Goal: Transaction & Acquisition: Purchase product/service

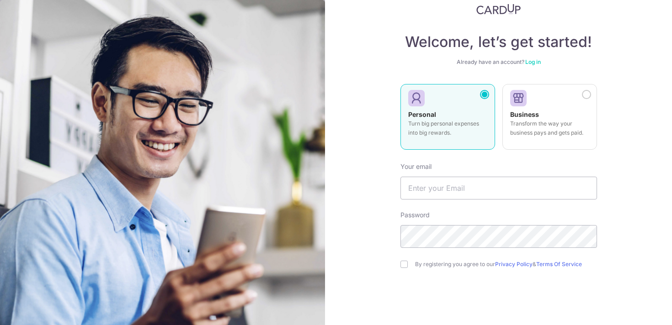
scroll to position [35, 0]
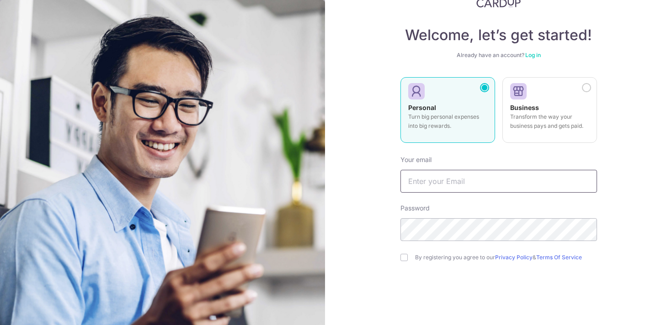
click at [478, 184] on input "text" at bounding box center [498, 181] width 196 height 23
type input "[EMAIL_ADDRESS][DOMAIN_NAME]"
click at [410, 254] on div "By registering you agree to our Privacy Policy & Terms Of Service" at bounding box center [498, 257] width 196 height 11
click at [405, 255] on input "checkbox" at bounding box center [403, 257] width 7 height 7
checkbox input "true"
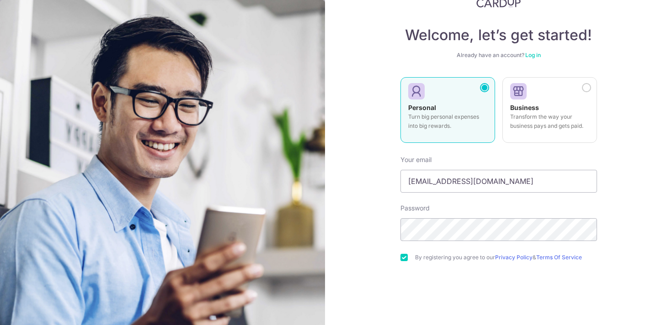
scroll to position [74, 0]
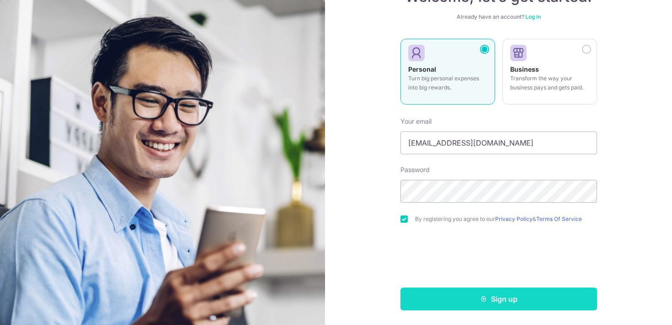
click at [488, 299] on button "Sign up" at bounding box center [498, 299] width 196 height 23
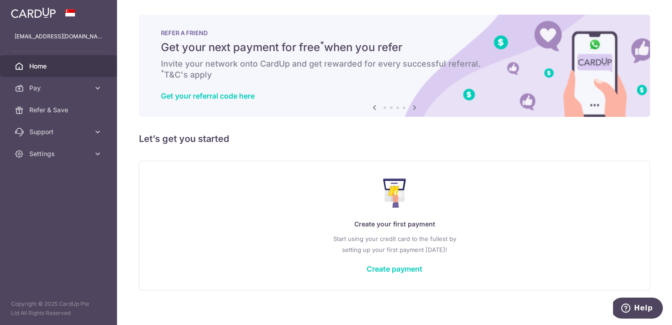
scroll to position [8, 0]
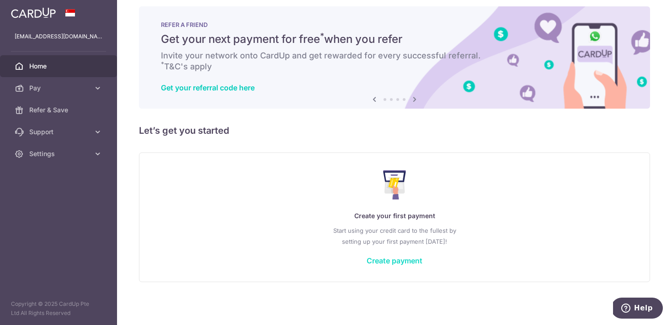
click at [402, 262] on link "Create payment" at bounding box center [394, 260] width 56 height 9
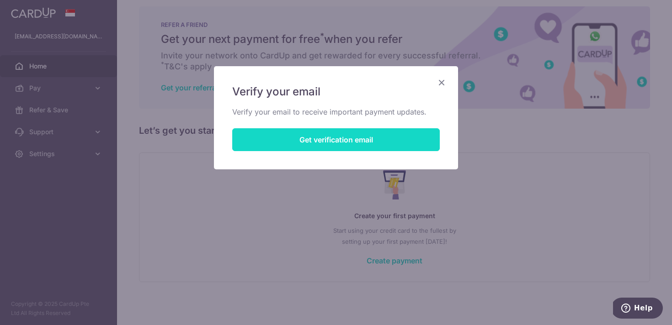
click at [387, 142] on button "Get verification email" at bounding box center [335, 139] width 207 height 23
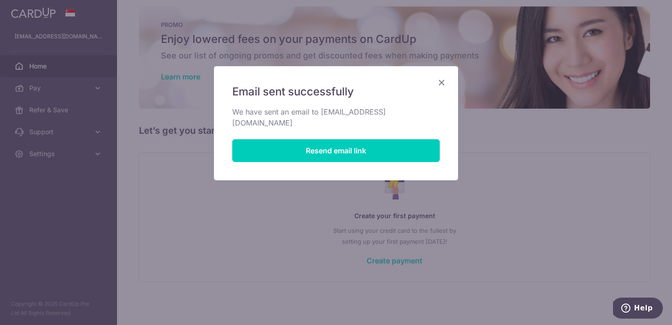
click at [440, 82] on icon "Close" at bounding box center [441, 82] width 11 height 11
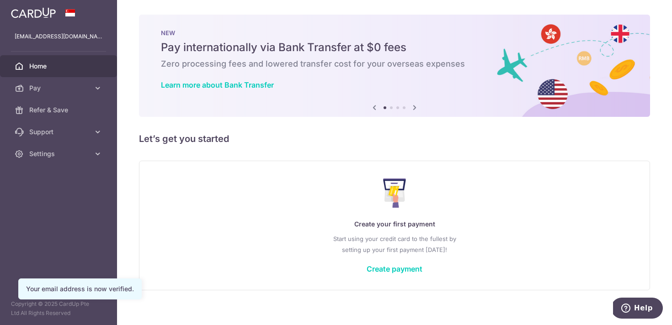
scroll to position [8, 0]
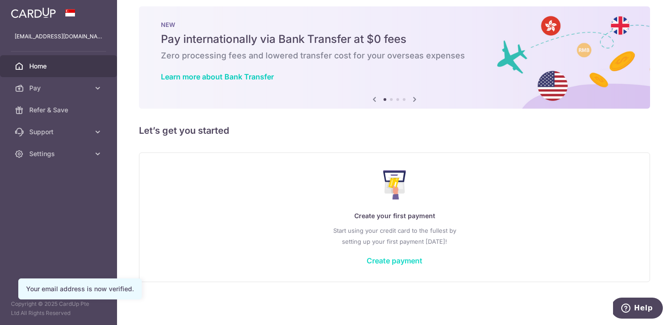
click at [406, 260] on link "Create payment" at bounding box center [394, 260] width 56 height 9
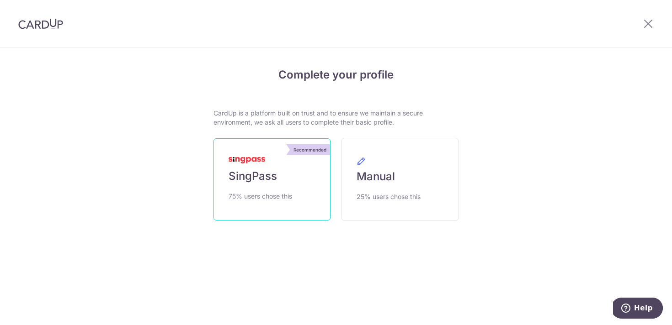
click at [286, 187] on link "Recommended SingPass 75% users chose this" at bounding box center [271, 179] width 117 height 82
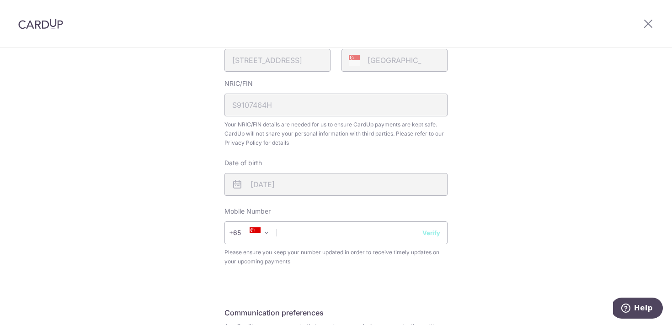
scroll to position [243, 0]
click at [333, 241] on input "text" at bounding box center [335, 232] width 223 height 23
type input "94572335"
click at [434, 231] on button "Verify" at bounding box center [431, 232] width 18 height 9
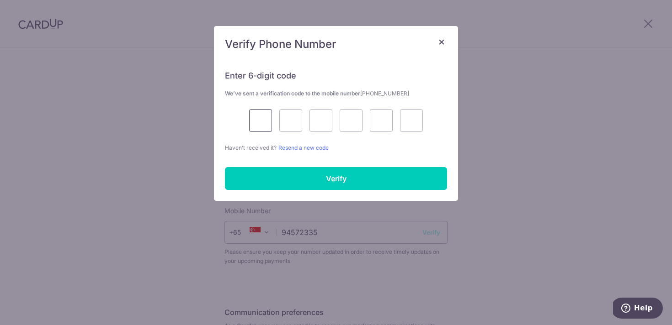
click at [251, 121] on input "text" at bounding box center [260, 120] width 23 height 23
type input "8"
type input "1"
type input "9"
type input "8"
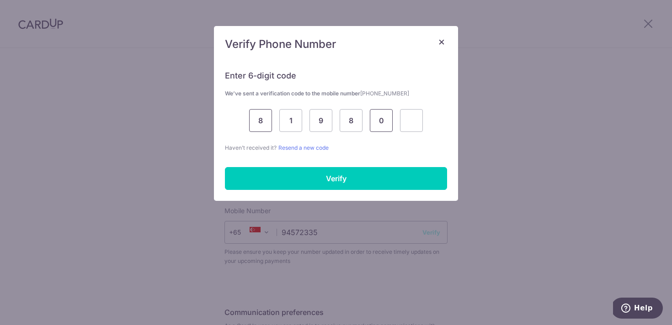
type input "0"
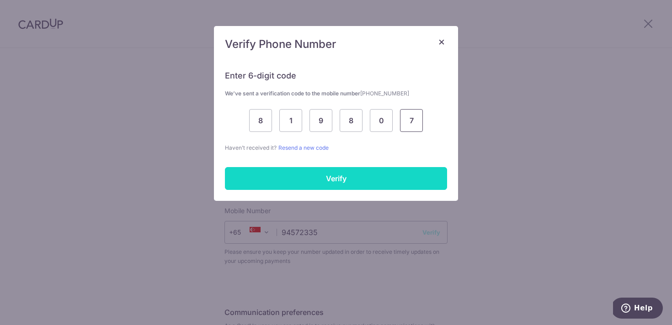
type input "7"
click at [336, 180] on input "Verify" at bounding box center [336, 178] width 222 height 23
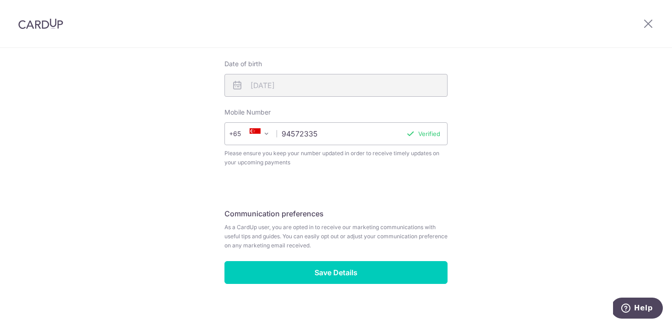
scroll to position [351, 0]
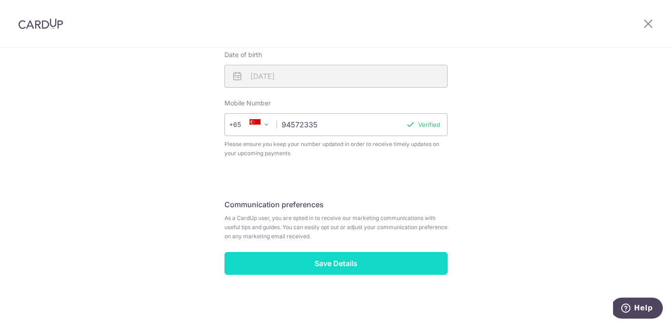
click at [371, 264] on input "Save Details" at bounding box center [335, 263] width 223 height 23
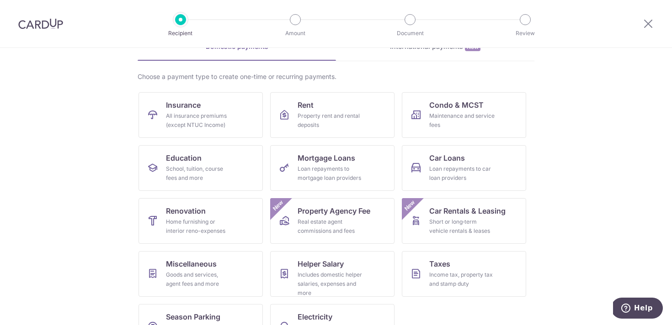
scroll to position [84, 0]
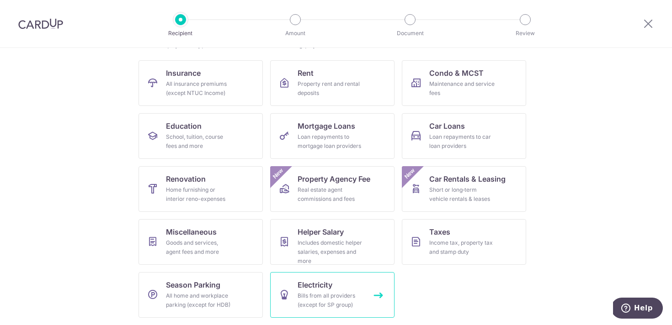
click at [321, 298] on div "Bills from all providers (except for SP group)" at bounding box center [330, 300] width 66 height 18
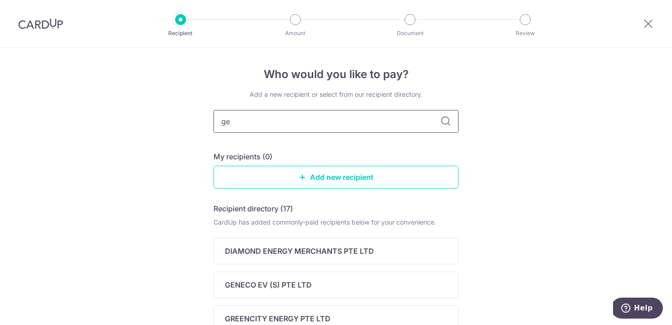
type input "gen"
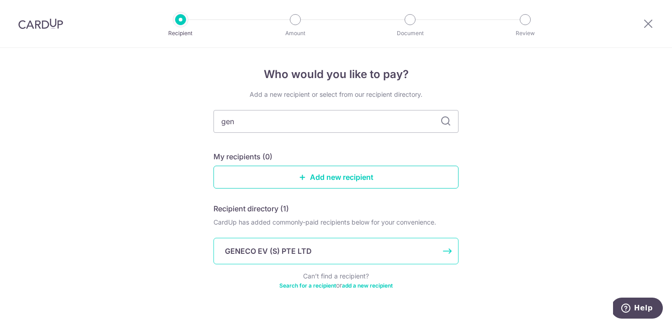
click at [277, 253] on p "GENECO EV (S) PTE LTD" at bounding box center [268, 251] width 87 height 11
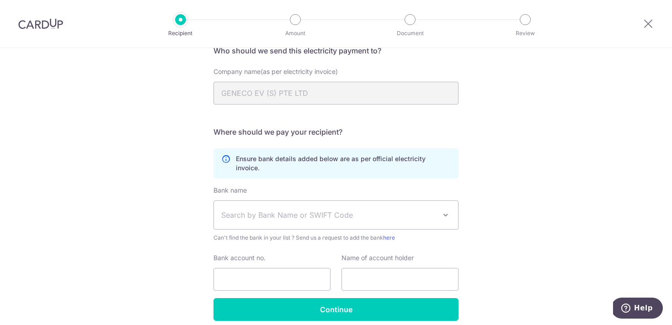
scroll to position [109, 0]
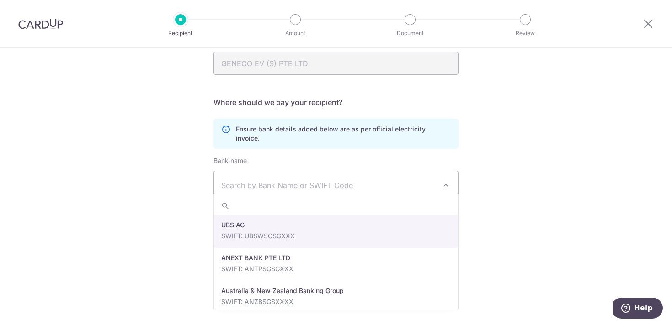
click at [381, 180] on span "Search by Bank Name or SWIFT Code" at bounding box center [328, 185] width 215 height 11
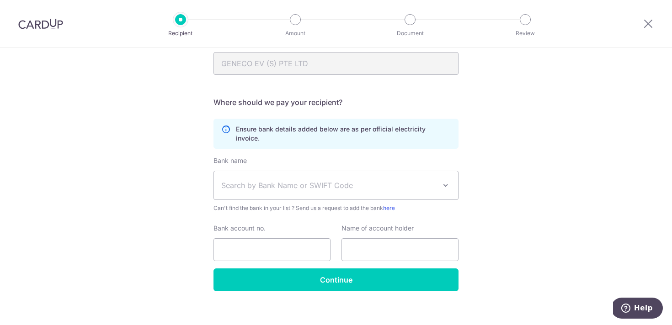
click at [539, 200] on div "Who would you like to pay? Your recipient does not need a CardUp account to rec…" at bounding box center [336, 137] width 672 height 396
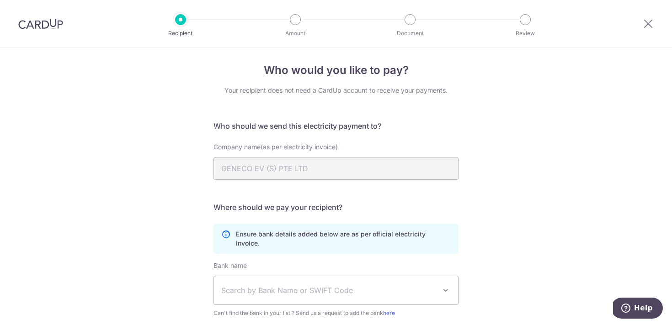
scroll to position [0, 0]
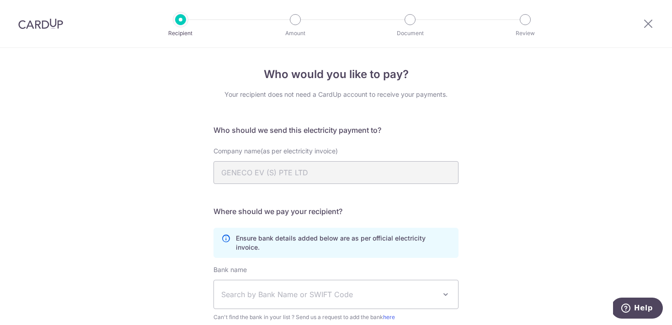
click at [42, 24] on img at bounding box center [40, 23] width 45 height 11
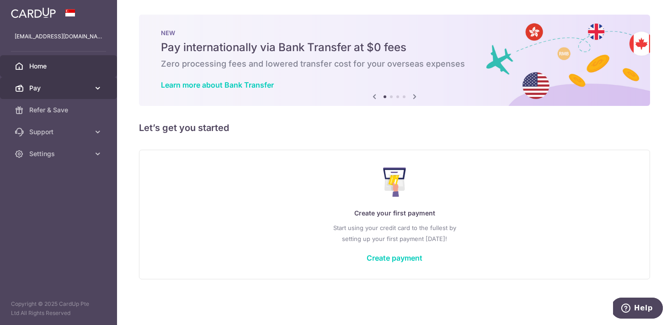
click at [50, 90] on span "Pay" at bounding box center [59, 88] width 60 height 9
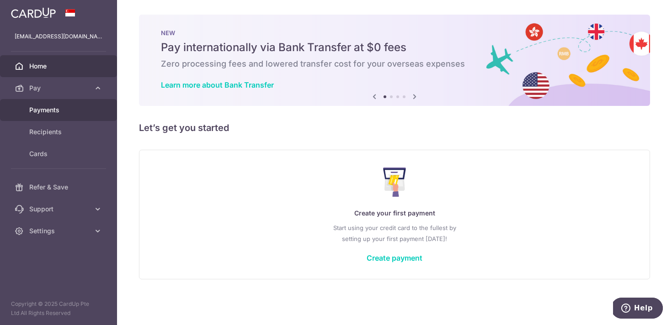
click at [52, 110] on span "Payments" at bounding box center [59, 110] width 60 height 9
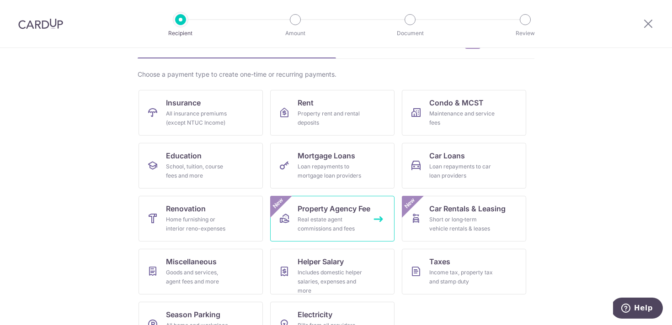
scroll to position [84, 0]
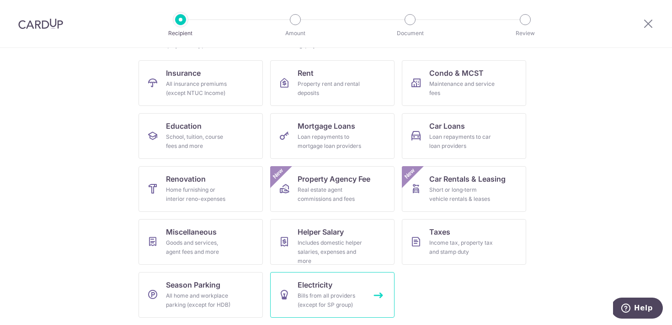
click at [330, 288] on span "Electricity" at bounding box center [314, 285] width 35 height 11
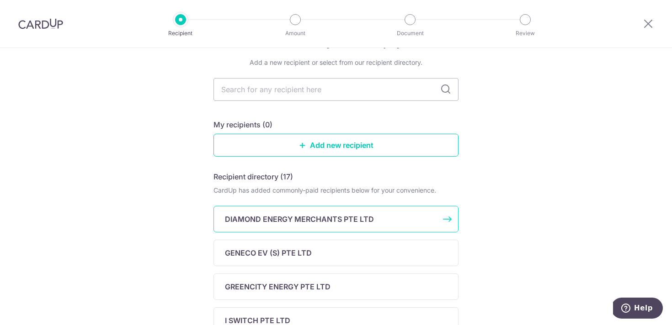
scroll to position [35, 0]
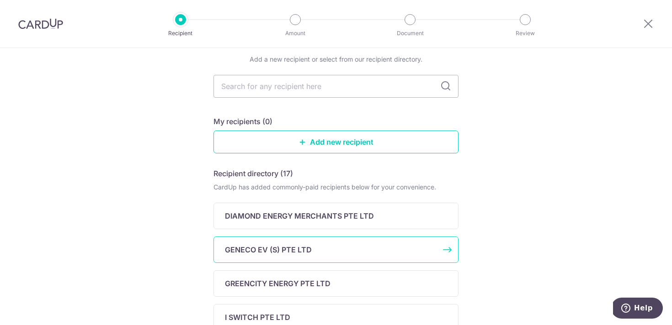
click at [372, 249] on div "GENECO EV (S) PTE LTD" at bounding box center [330, 249] width 211 height 11
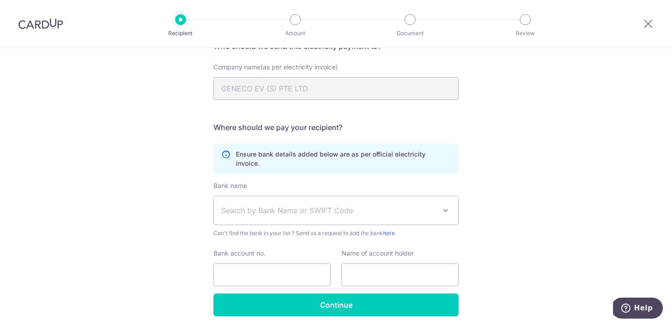
scroll to position [101, 0]
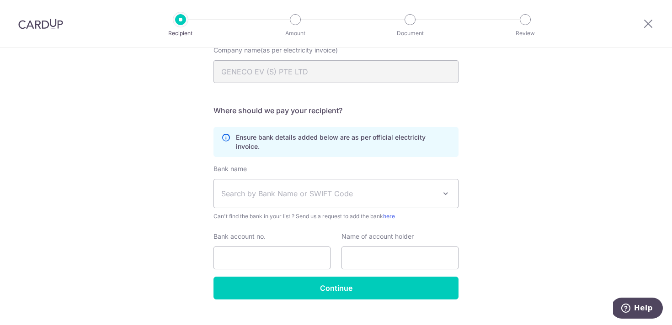
click at [389, 188] on span "Search by Bank Name or SWIFT Code" at bounding box center [328, 193] width 215 height 11
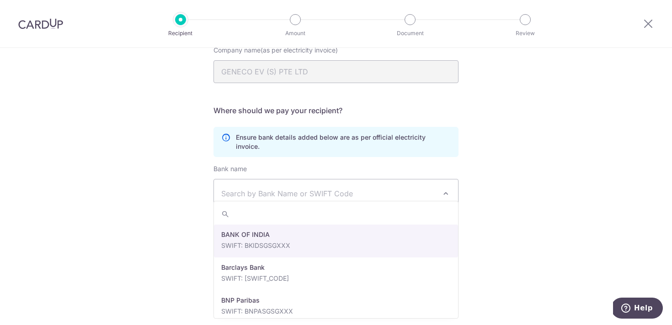
scroll to position [264, 0]
click at [596, 164] on div "Who would you like to pay? Your recipient does not need a CardUp account to rec…" at bounding box center [336, 145] width 672 height 396
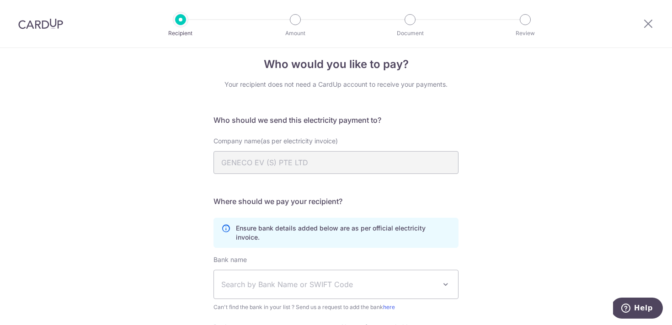
scroll to position [0, 0]
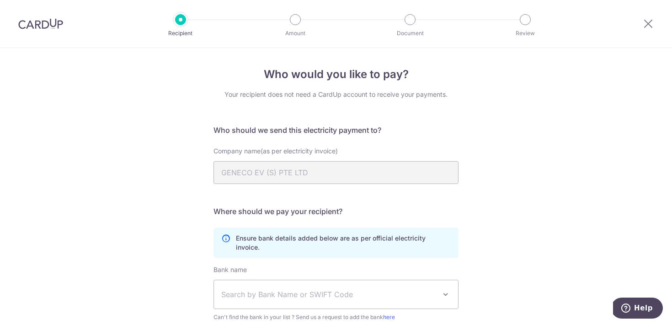
click at [51, 24] on img at bounding box center [40, 23] width 45 height 11
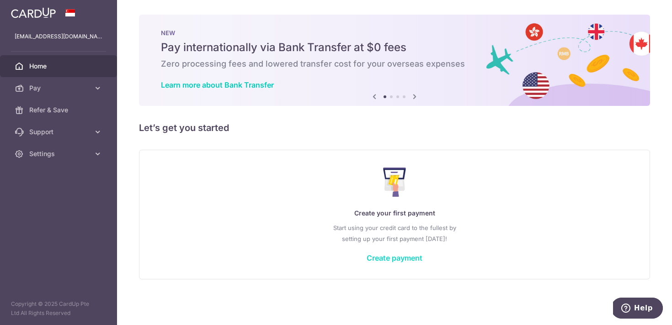
click at [384, 259] on link "Create payment" at bounding box center [394, 258] width 56 height 9
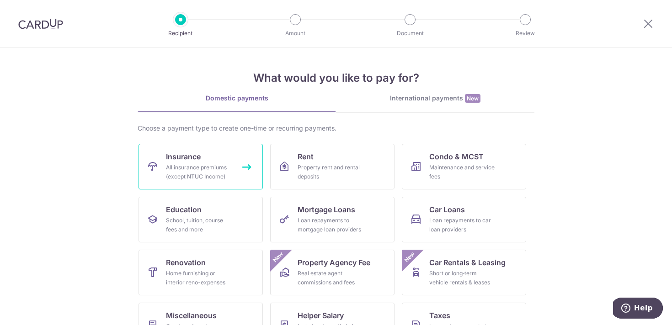
scroll to position [84, 0]
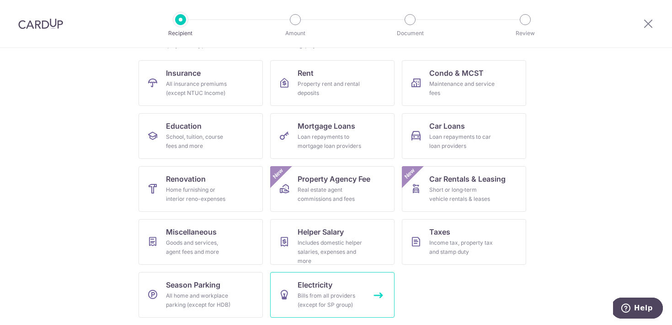
click at [326, 294] on div "Bills from all providers (except for SP group)" at bounding box center [330, 300] width 66 height 18
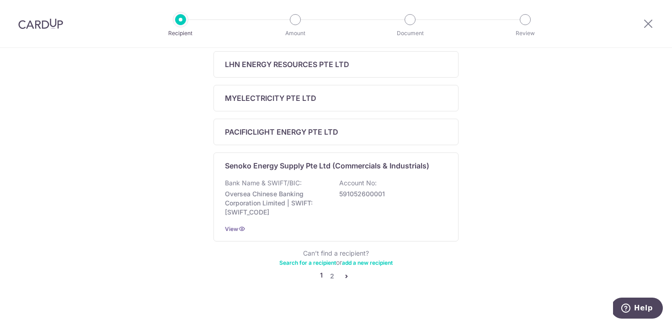
scroll to position [372, 0]
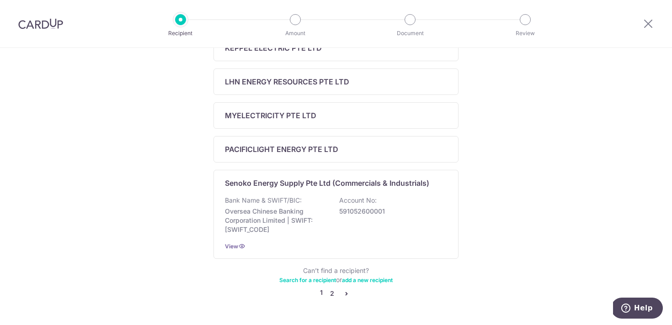
click at [333, 293] on link "2" at bounding box center [331, 293] width 11 height 11
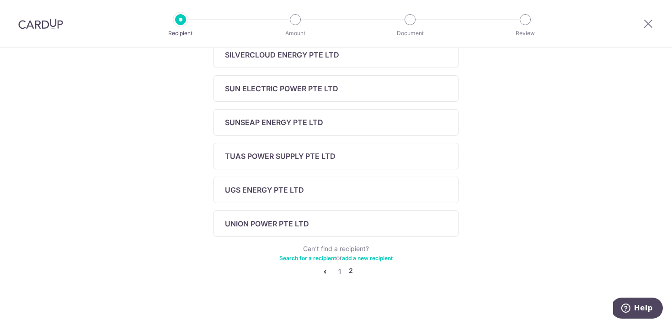
scroll to position [304, 0]
click at [339, 270] on link "1" at bounding box center [339, 271] width 11 height 11
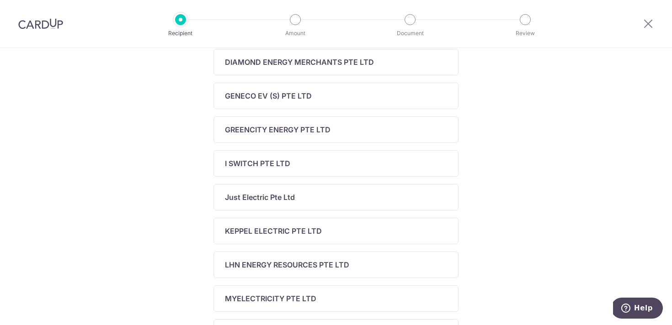
scroll to position [400, 0]
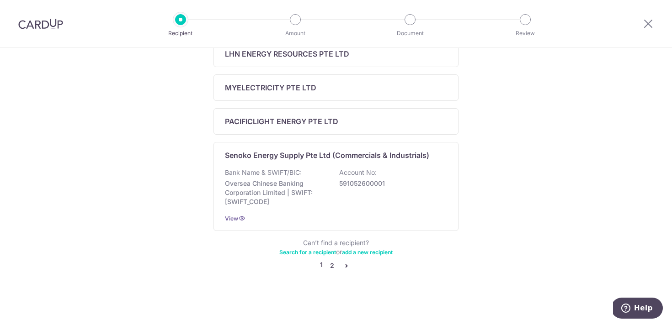
click at [332, 267] on link "2" at bounding box center [331, 265] width 11 height 11
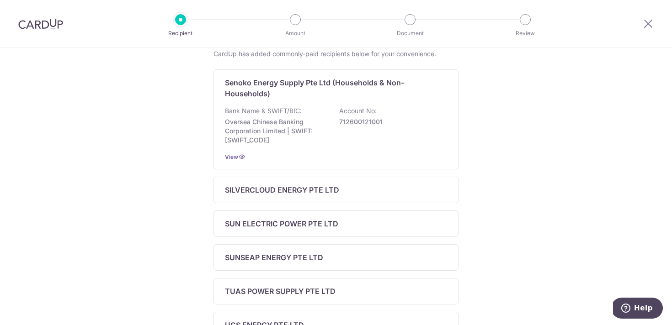
scroll to position [158, 0]
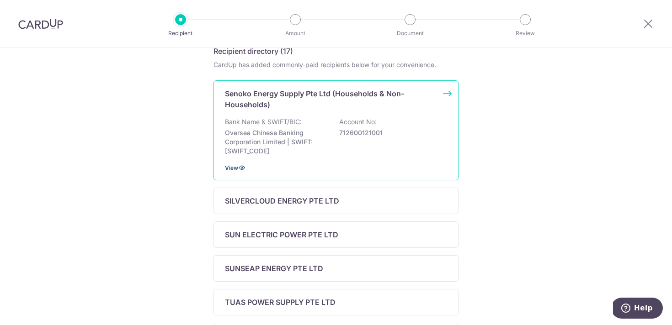
click at [237, 169] on span "View" at bounding box center [231, 167] width 13 height 7
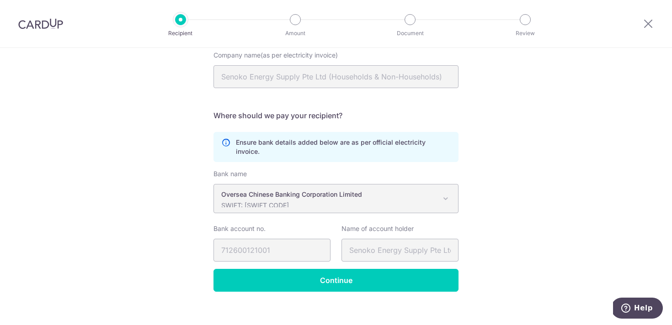
scroll to position [96, 0]
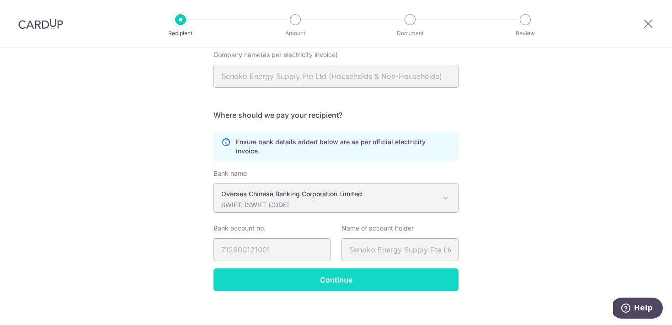
click at [301, 272] on input "Continue" at bounding box center [335, 280] width 245 height 23
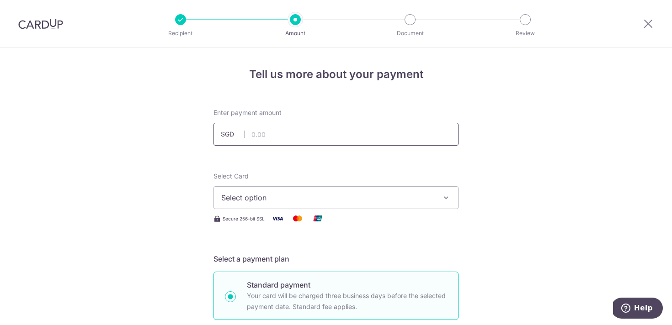
click at [318, 135] on input "text" at bounding box center [335, 134] width 245 height 23
click at [50, 23] on img at bounding box center [40, 23] width 45 height 11
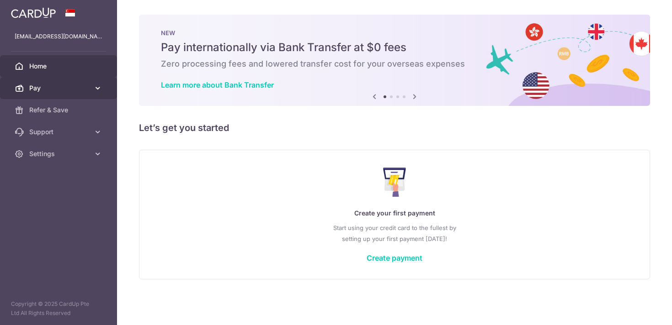
click at [80, 85] on span "Pay" at bounding box center [59, 88] width 60 height 9
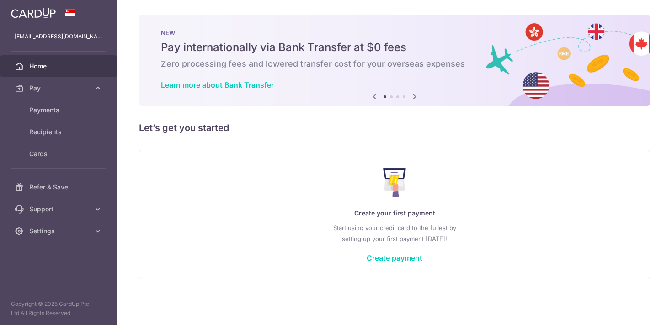
click at [133, 159] on div "Create your first payment Start using your credit card to the fullest by settin…" at bounding box center [394, 215] width 522 height 130
